Goal: Transaction & Acquisition: Complete application form

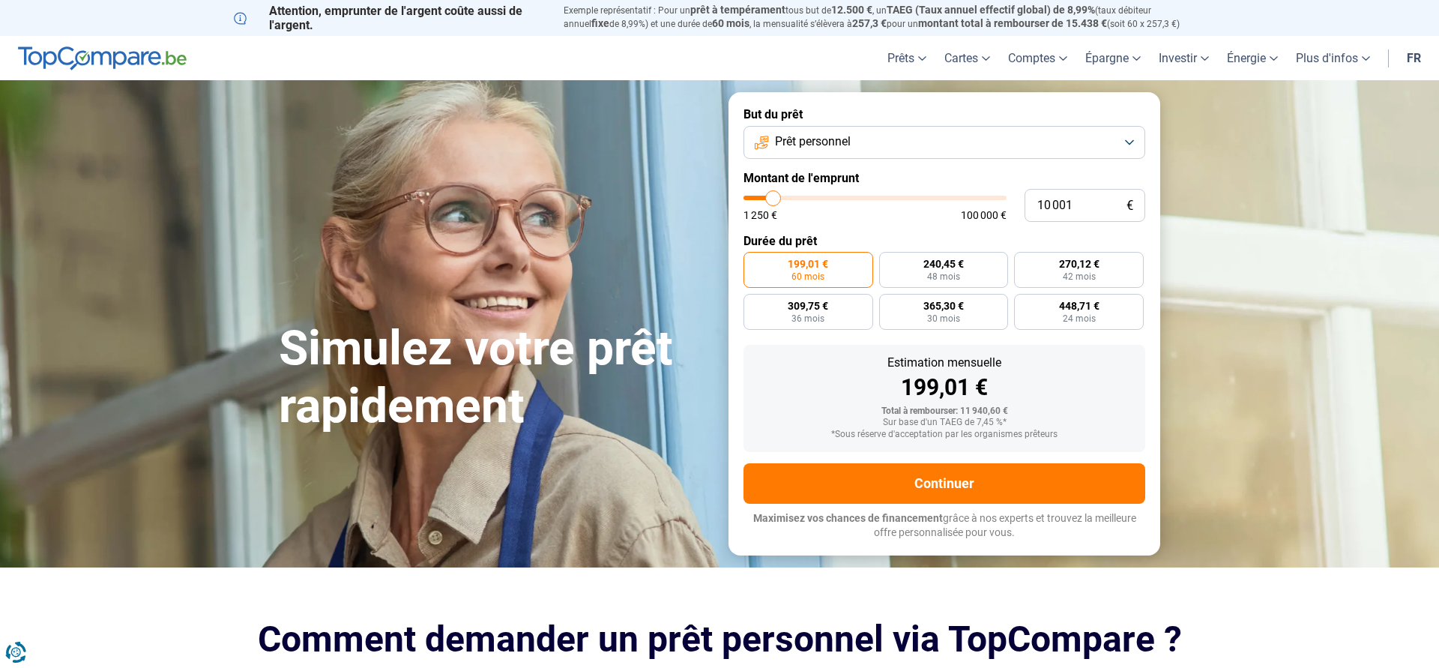
type input "9 500"
type input "9500"
type input "13 000"
type input "13000"
type input "18 500"
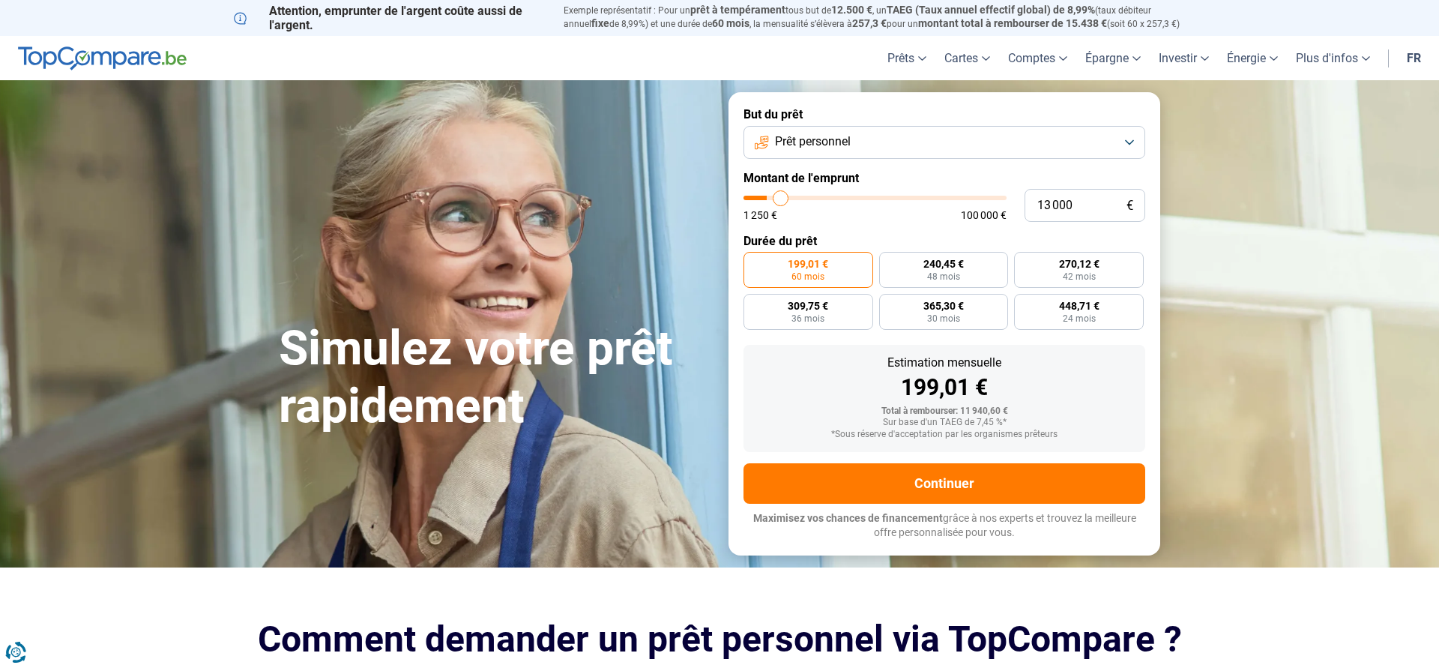
type input "18500"
type input "26 500"
type input "26500"
type input "34 000"
type input "34000"
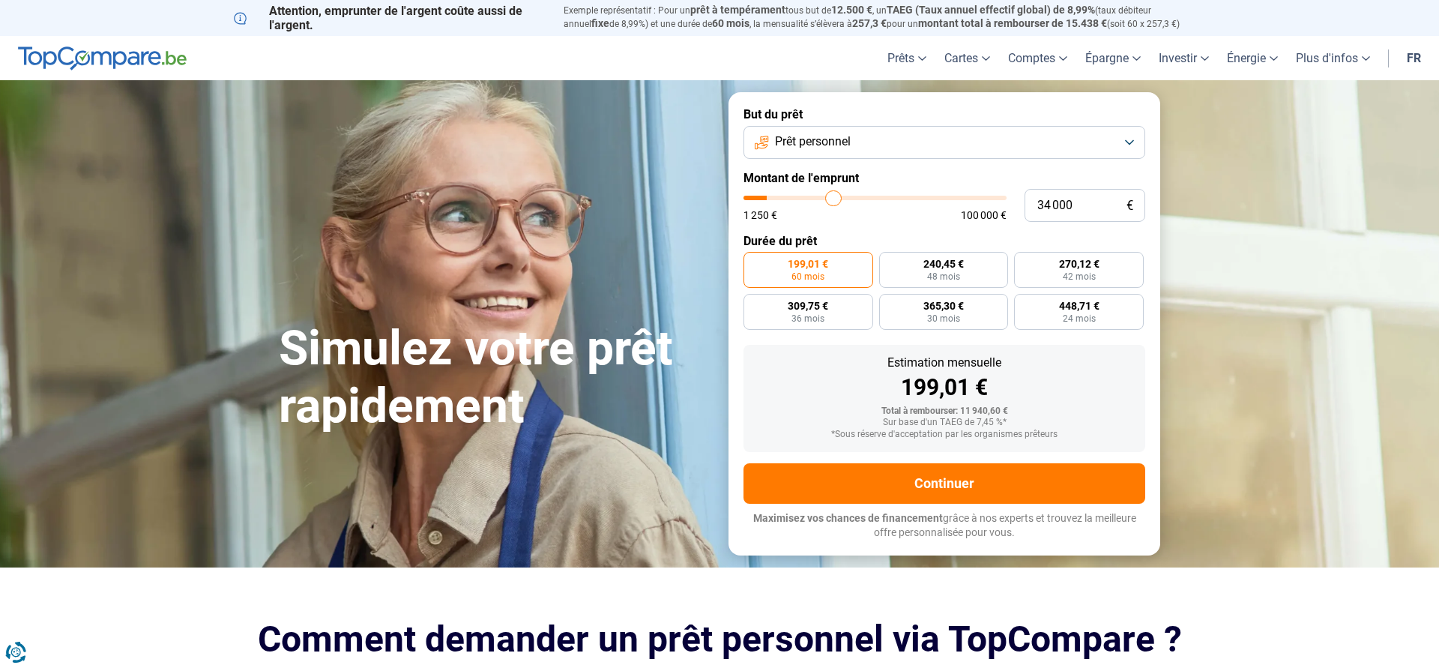
type input "43 250"
type input "43250"
type input "50 500"
type input "50500"
type input "55 500"
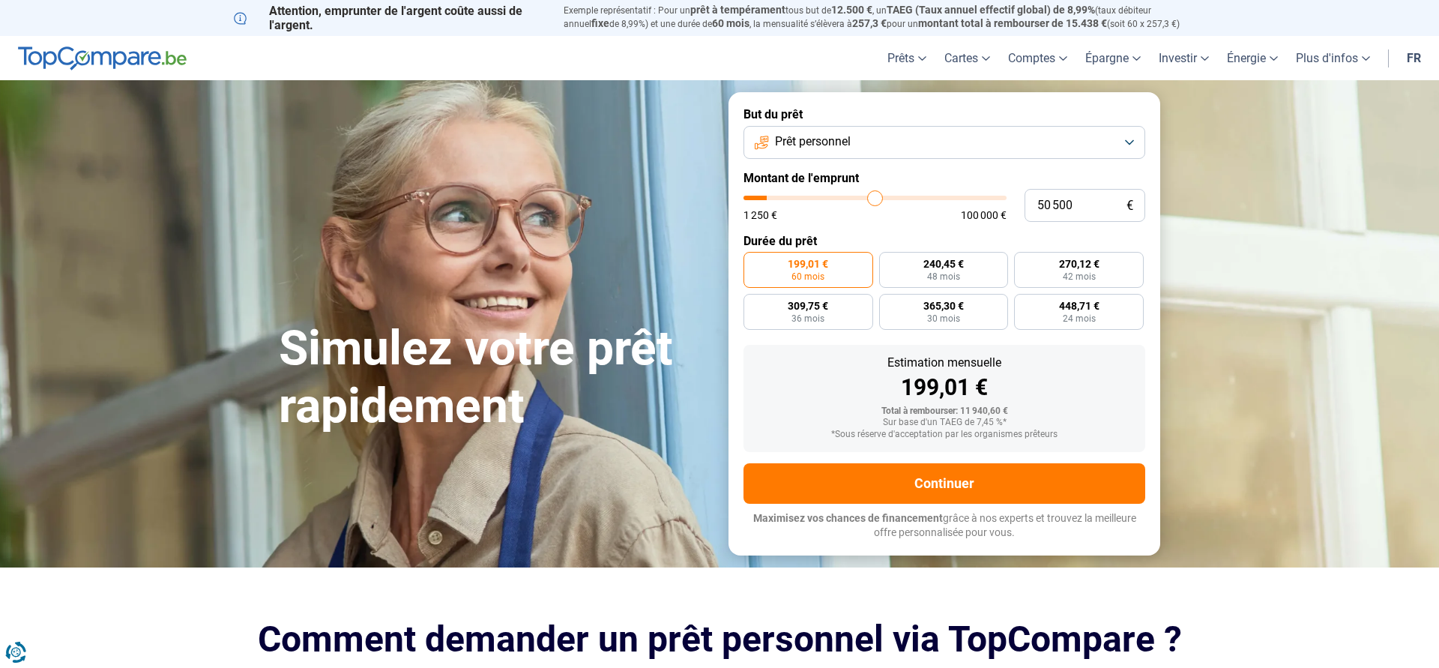
type input "55500"
type input "59 500"
type input "59500"
type input "62 500"
type input "62500"
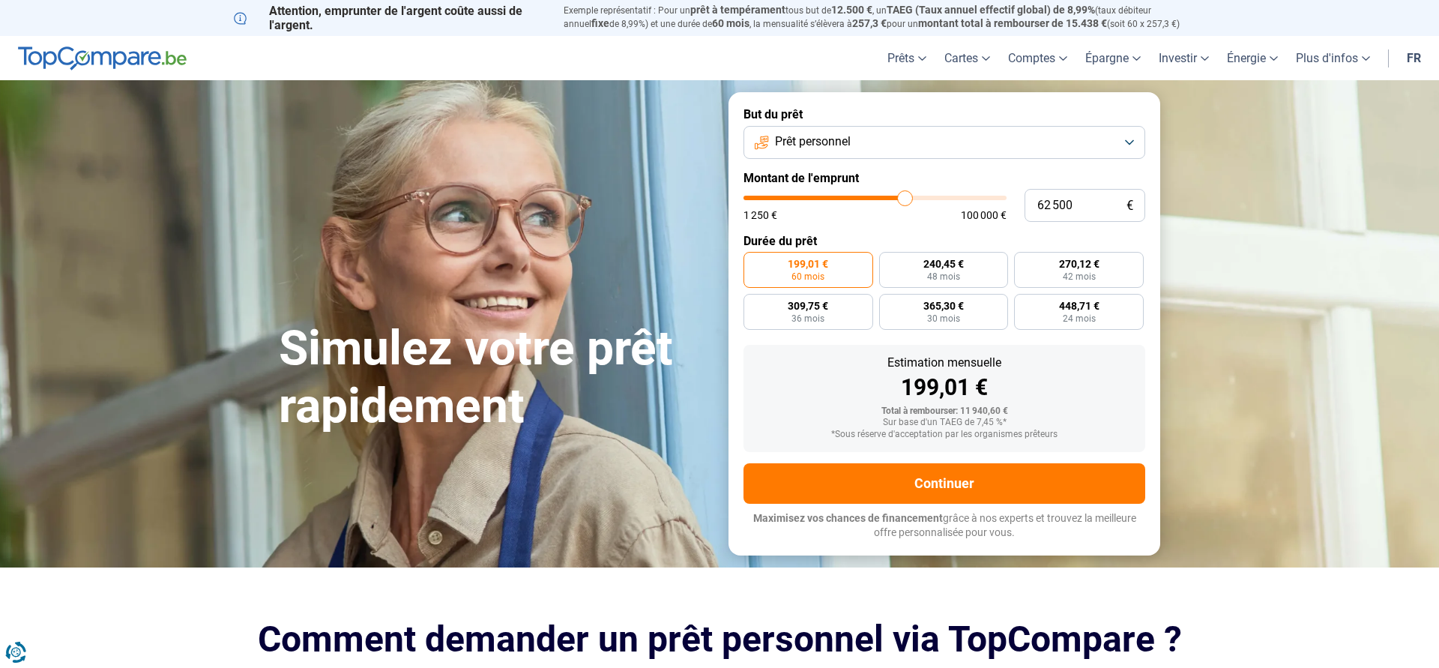
type input "64 750"
type input "64750"
type input "66 250"
type input "66250"
type input "68 000"
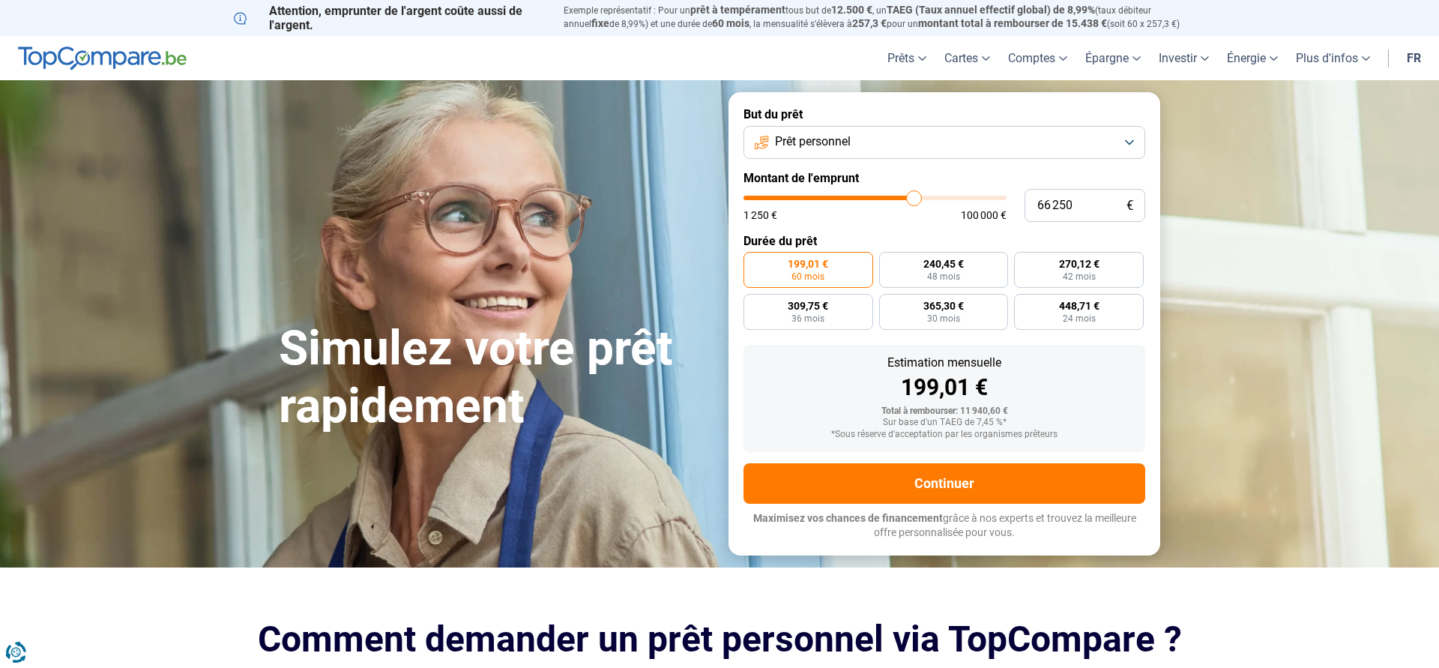
type input "68000"
type input "70 250"
type input "70250"
type input "71 500"
type input "71500"
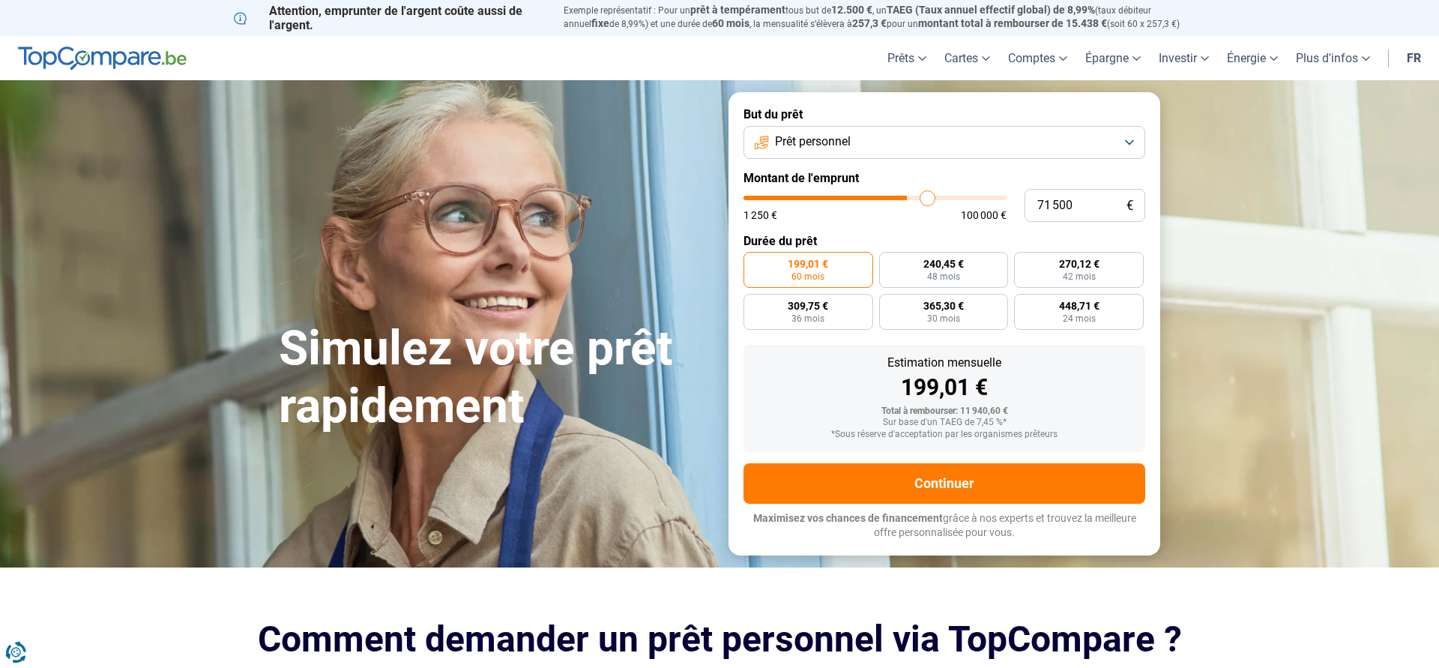
type input "73 750"
type input "73750"
type input "78 250"
type input "78250"
type input "83 250"
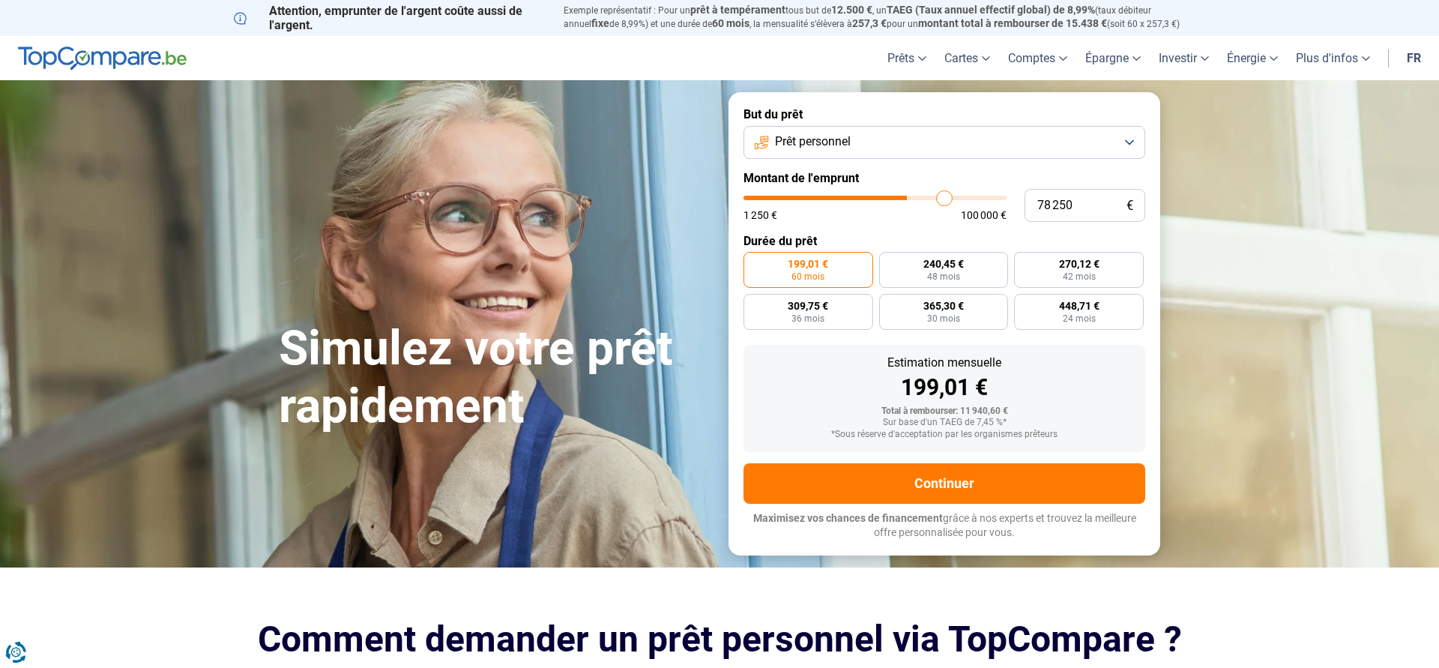
type input "83250"
type input "88 500"
type input "88500"
type input "95 000"
type input "95000"
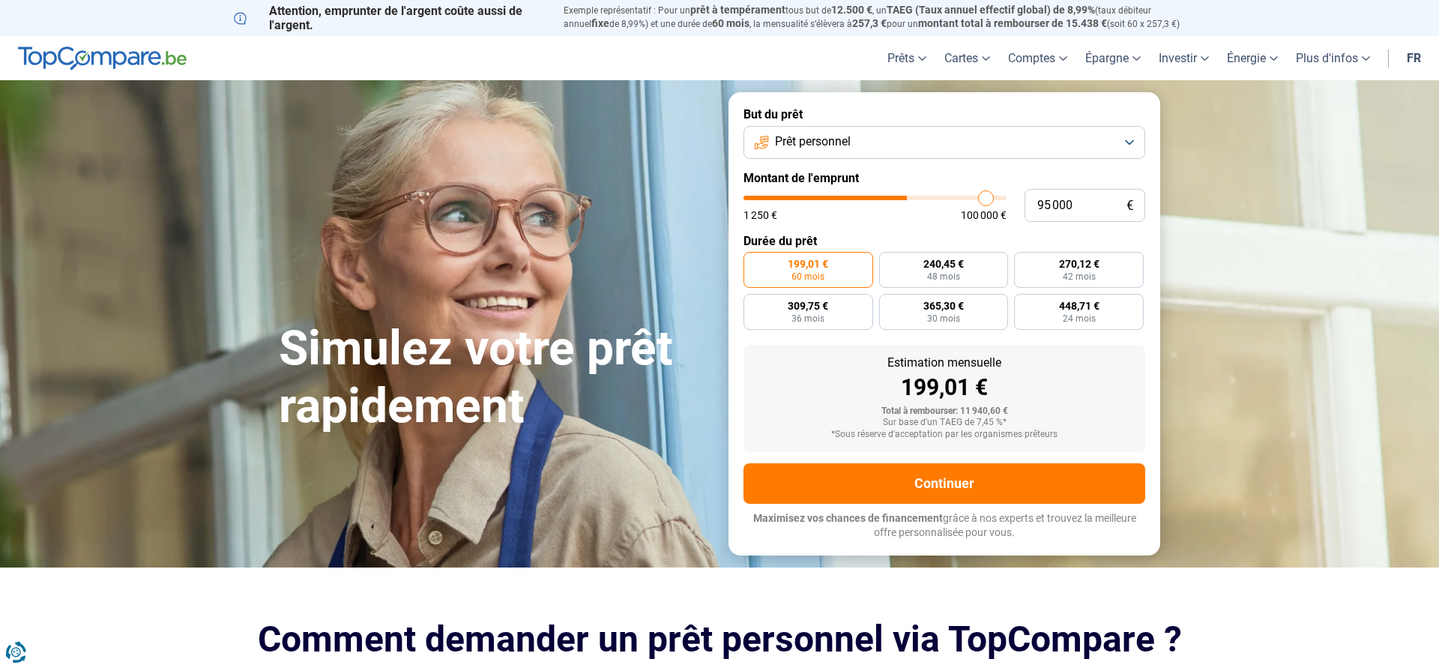
type input "100 000"
drag, startPoint x: 887, startPoint y: 201, endPoint x: 1035, endPoint y: 199, distance: 147.7
type input "100000"
click at [1007, 199] on input "range" at bounding box center [875, 198] width 263 height 4
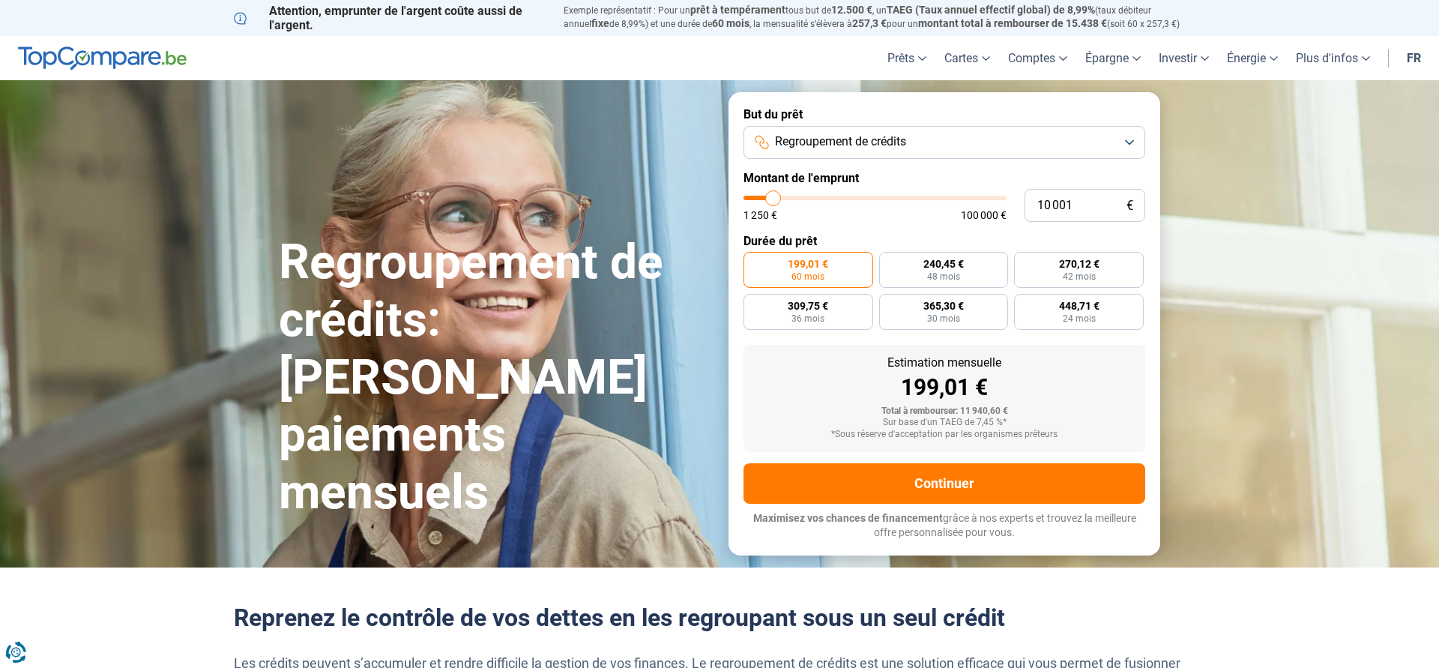
type input "9 500"
type input "9500"
type input "10 250"
type input "10250"
type input "14 750"
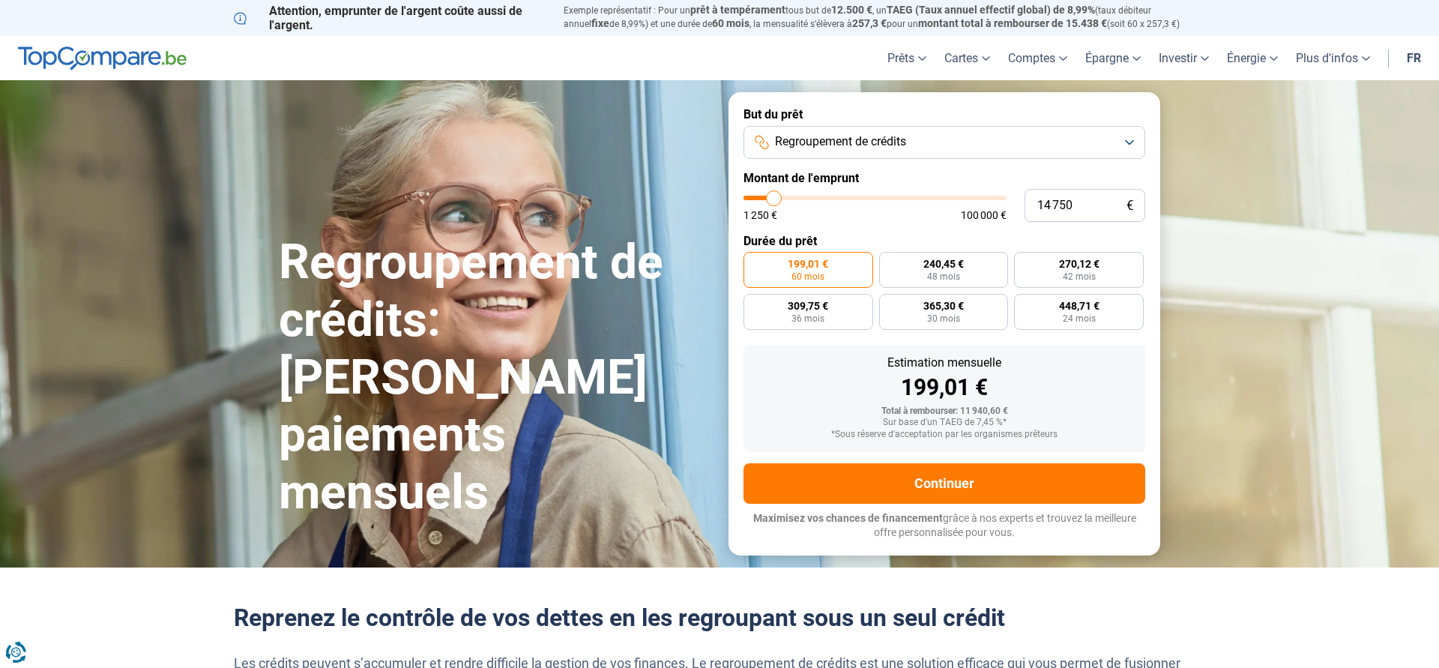
type input "14750"
type input "19 250"
type input "19250"
type input "26 750"
type input "26750"
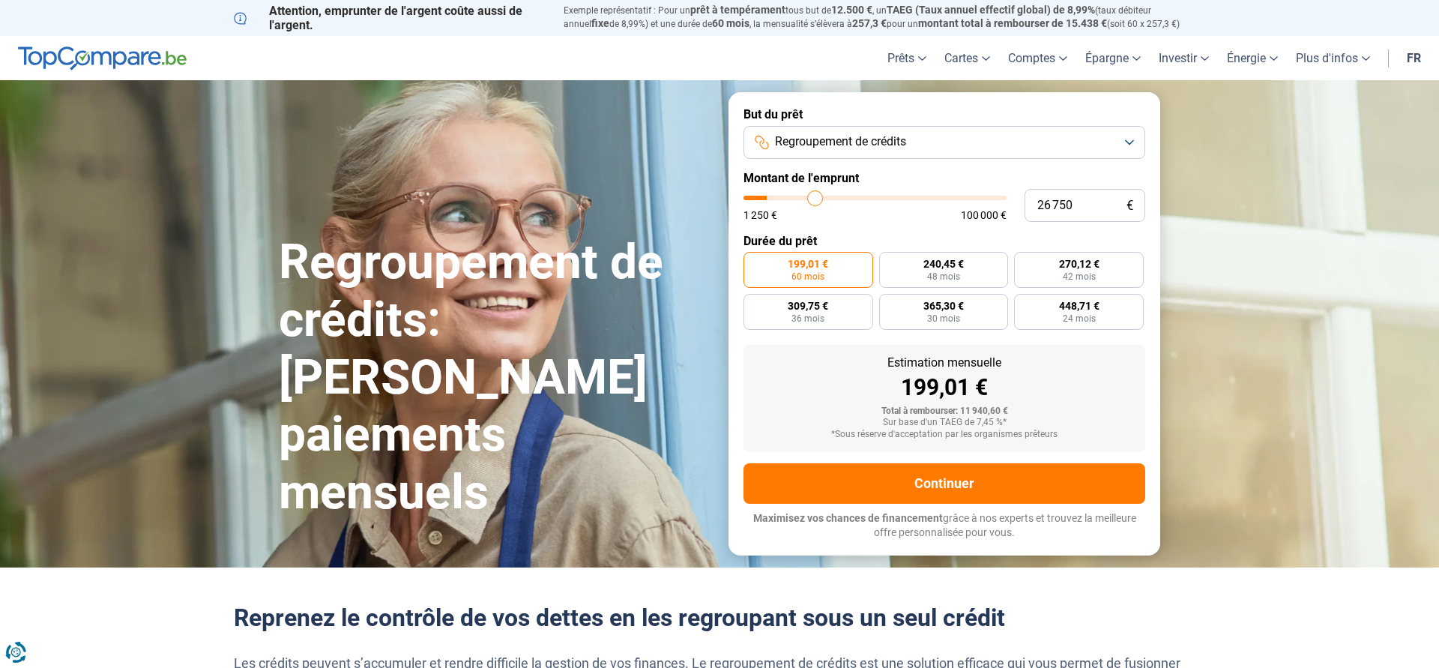
type input "35 000"
type input "35000"
type input "43 500"
type input "43500"
type input "53 750"
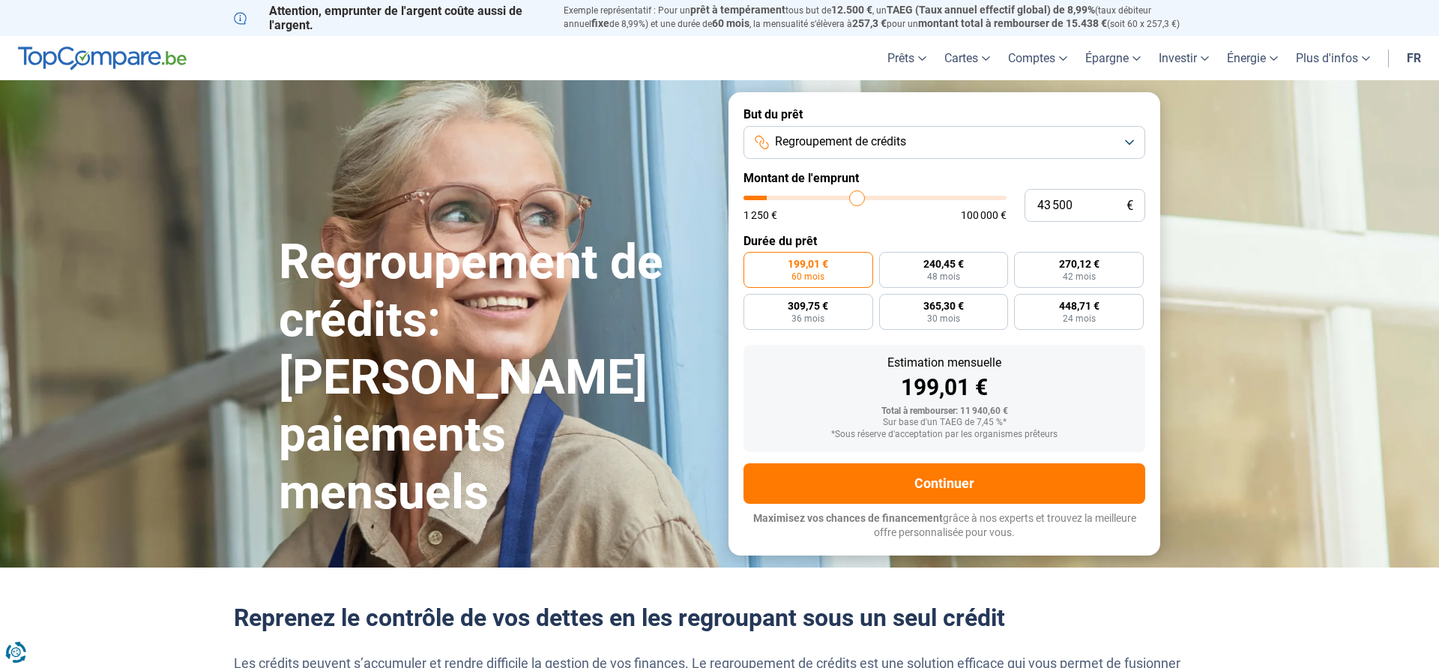
type input "53750"
type input "59 500"
type input "59500"
type input "64 250"
type input "64250"
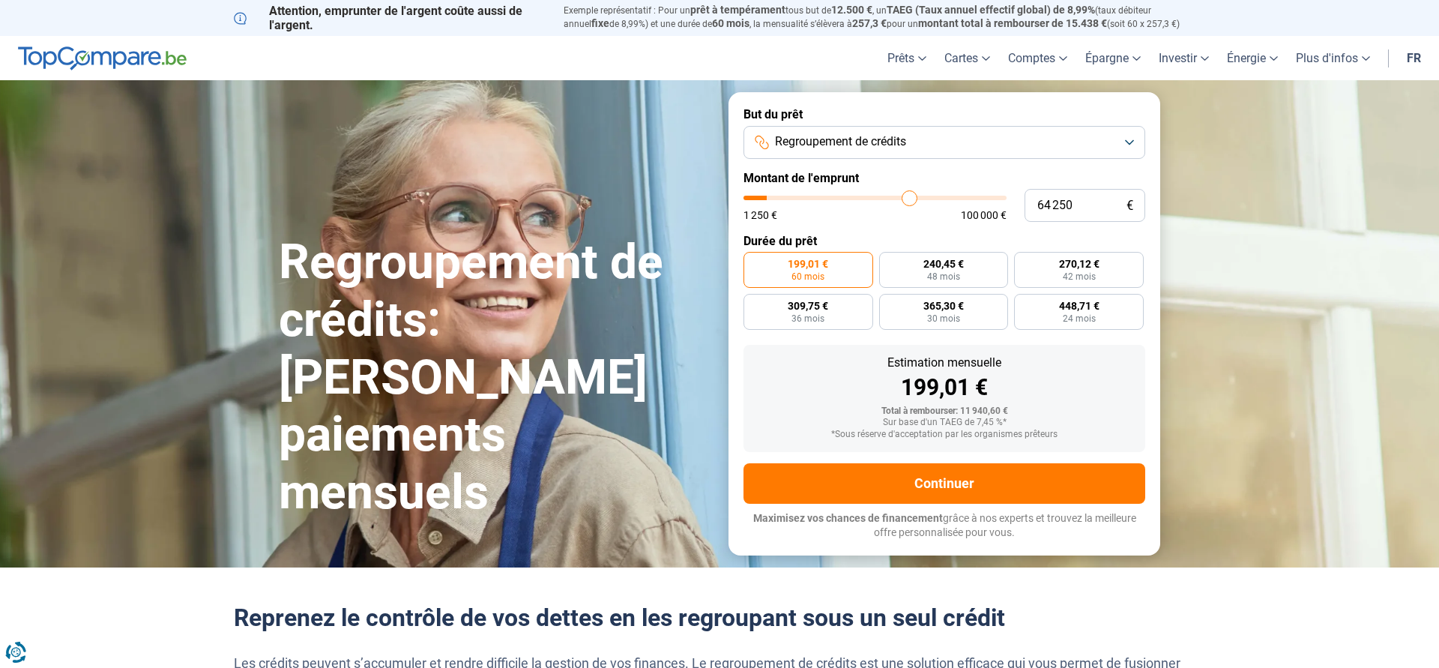
type input "68 000"
type input "68000"
type input "72 500"
type input "72500"
type input "77 000"
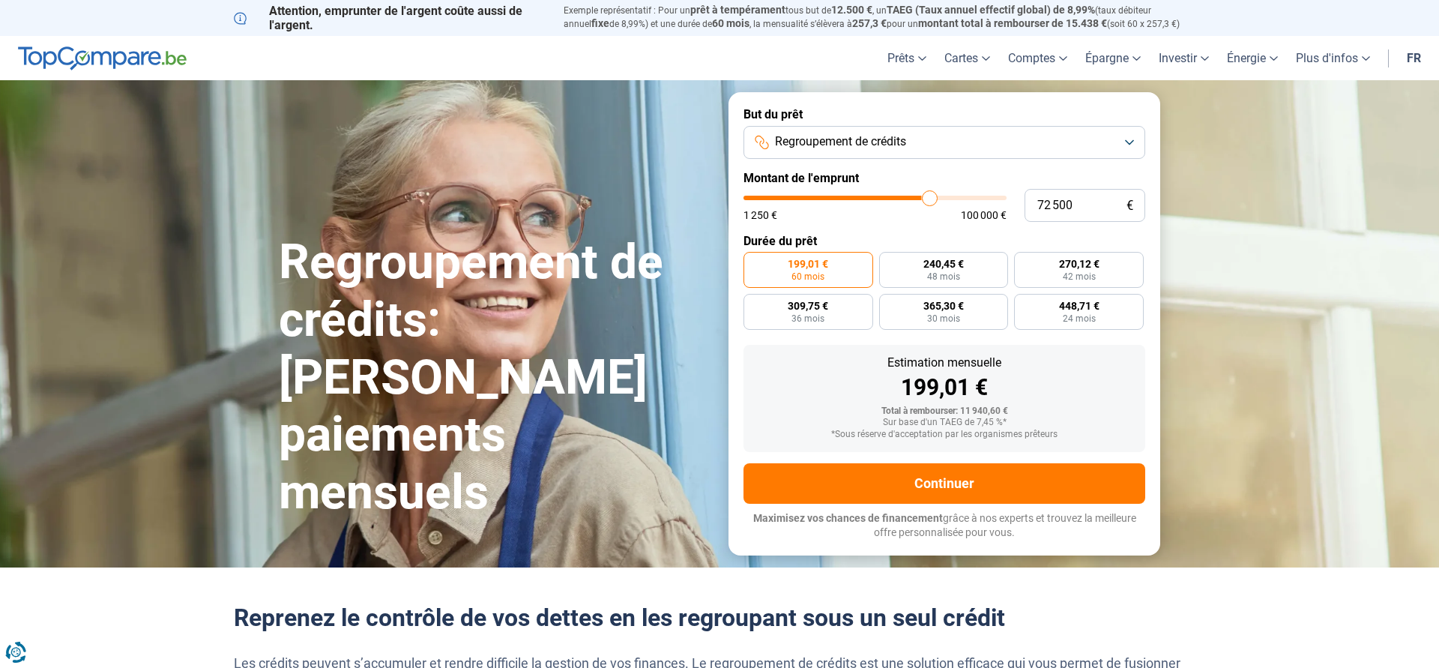
type input "77000"
type input "81 250"
type input "81250"
type input "85 750"
type input "85750"
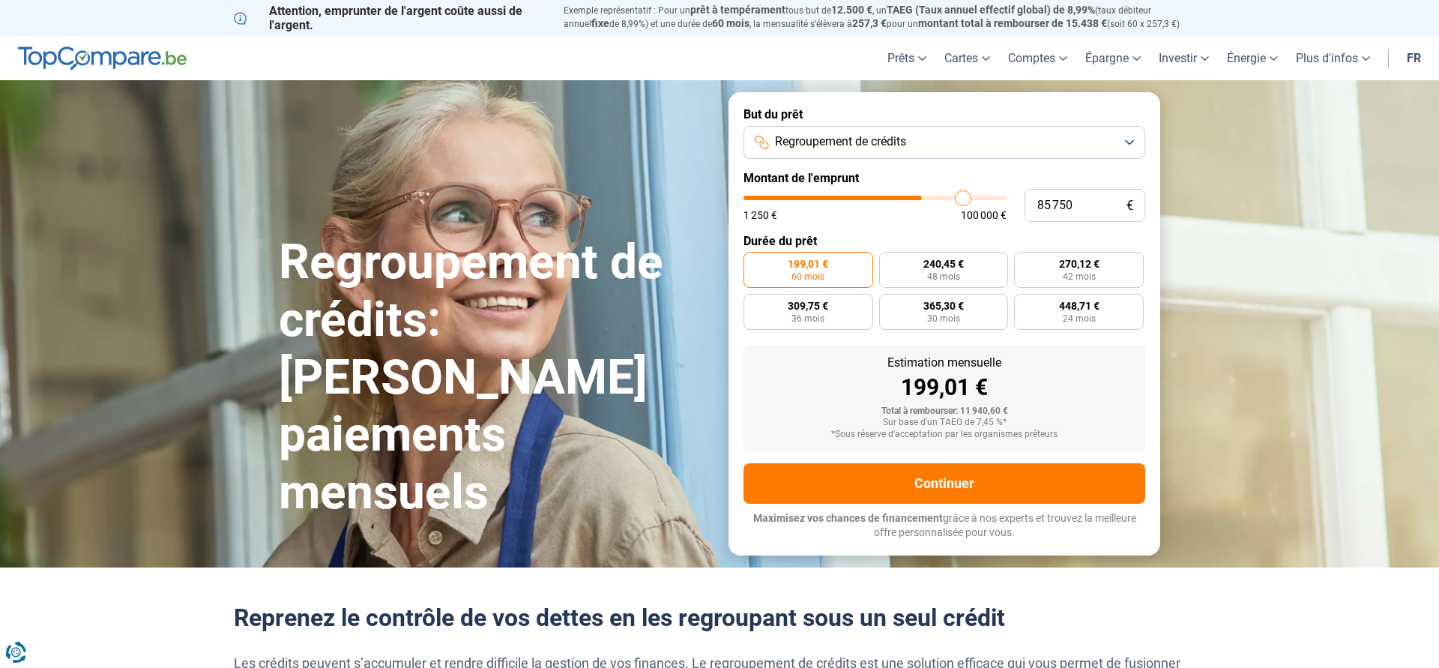
type input "89 750"
type input "89750"
type input "93 750"
type input "93750"
type input "97 750"
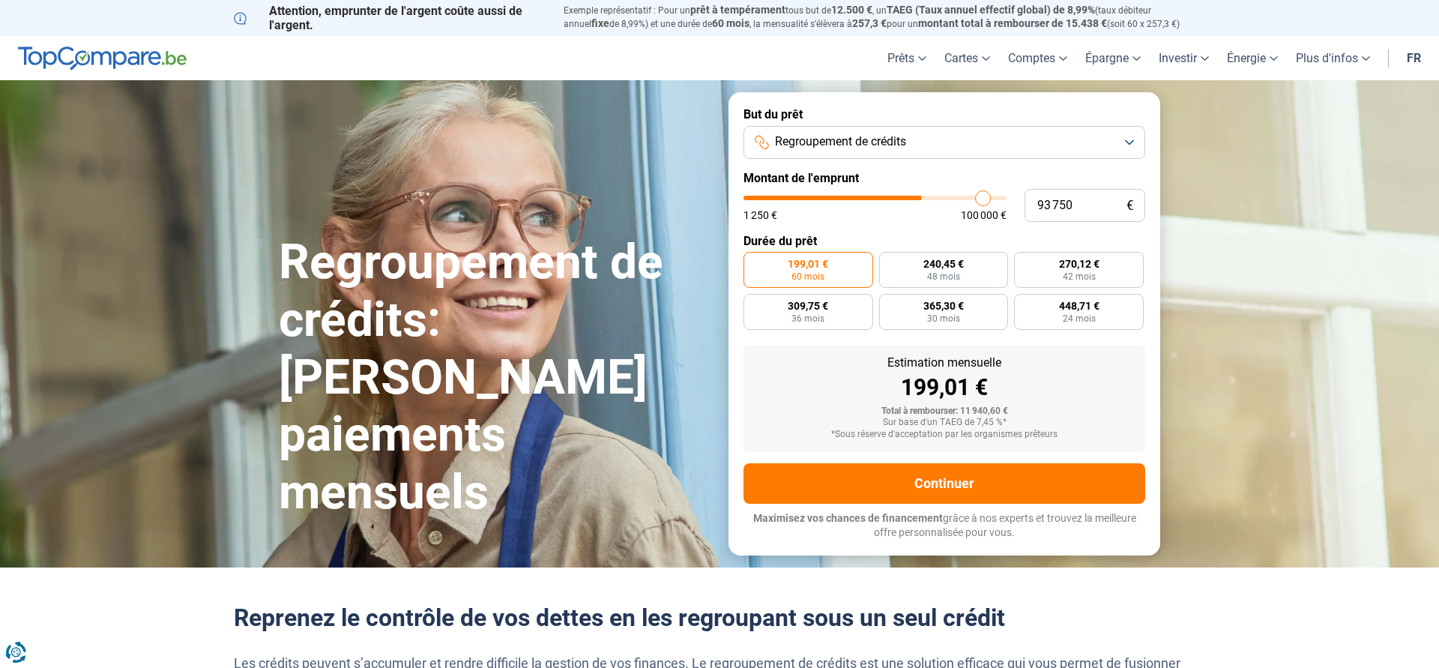
type input "97750"
type input "100 000"
drag, startPoint x: 772, startPoint y: 198, endPoint x: 1018, endPoint y: 190, distance: 246.0
type input "100000"
click at [1007, 196] on input "range" at bounding box center [875, 198] width 263 height 4
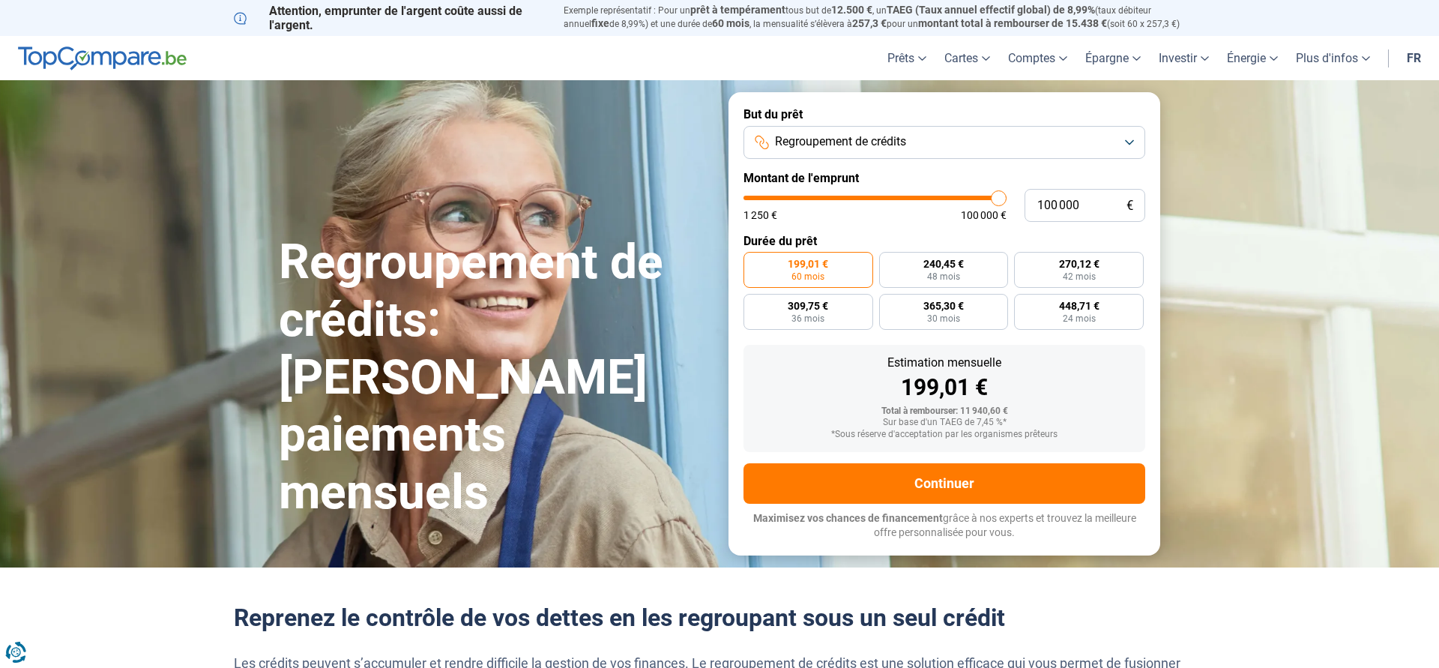
radio input "false"
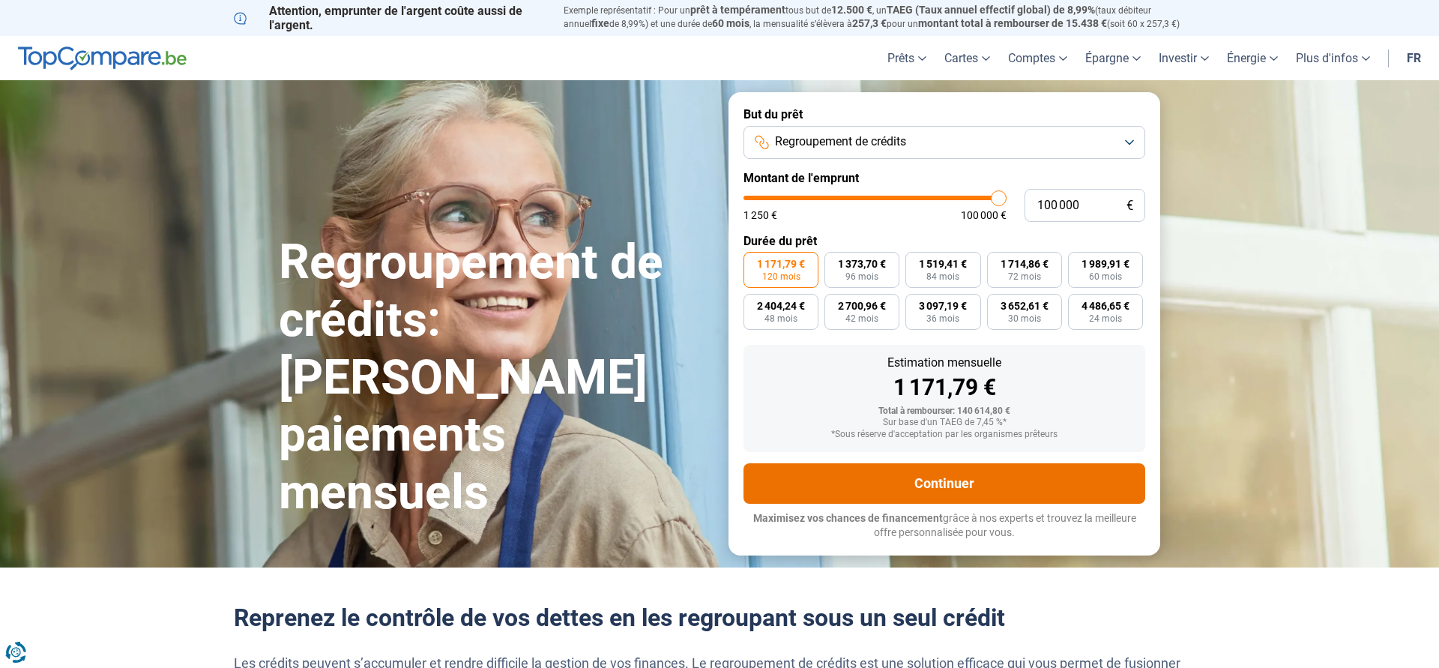
click at [959, 474] on button "Continuer" at bounding box center [945, 483] width 402 height 40
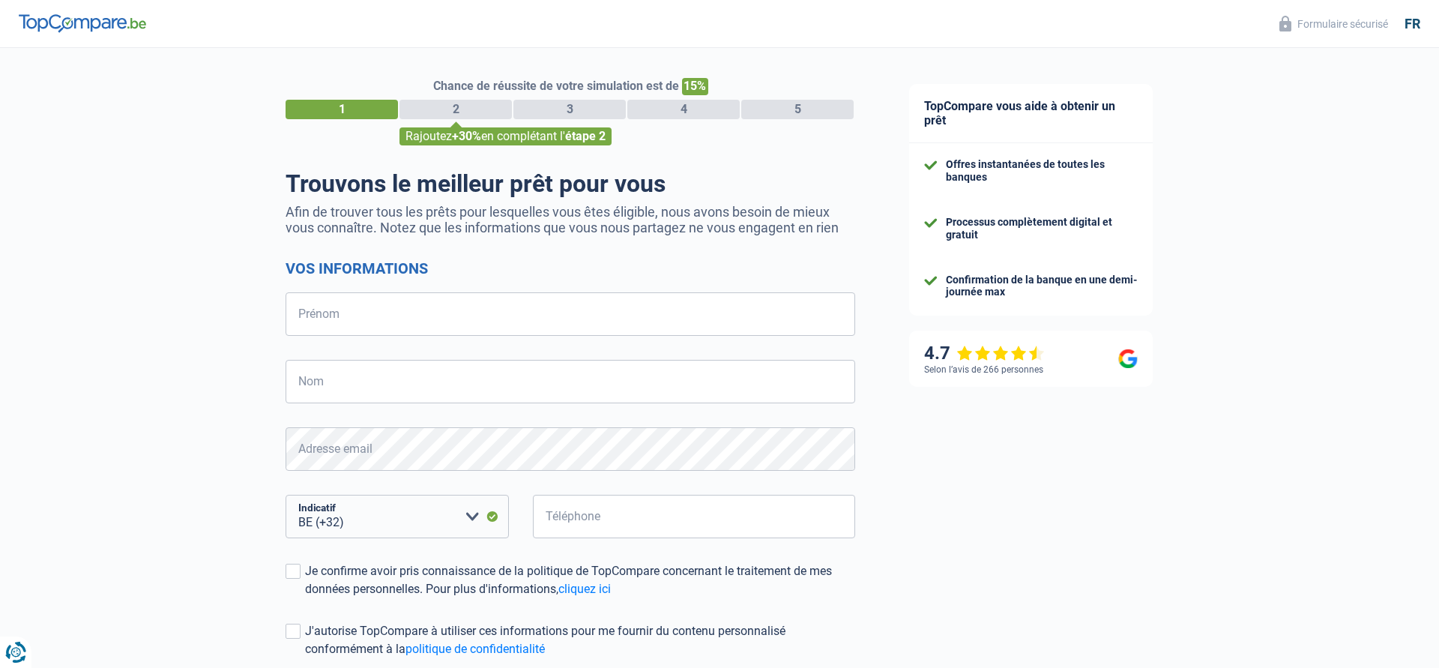
select select "32"
